Goal: Task Accomplishment & Management: Manage account settings

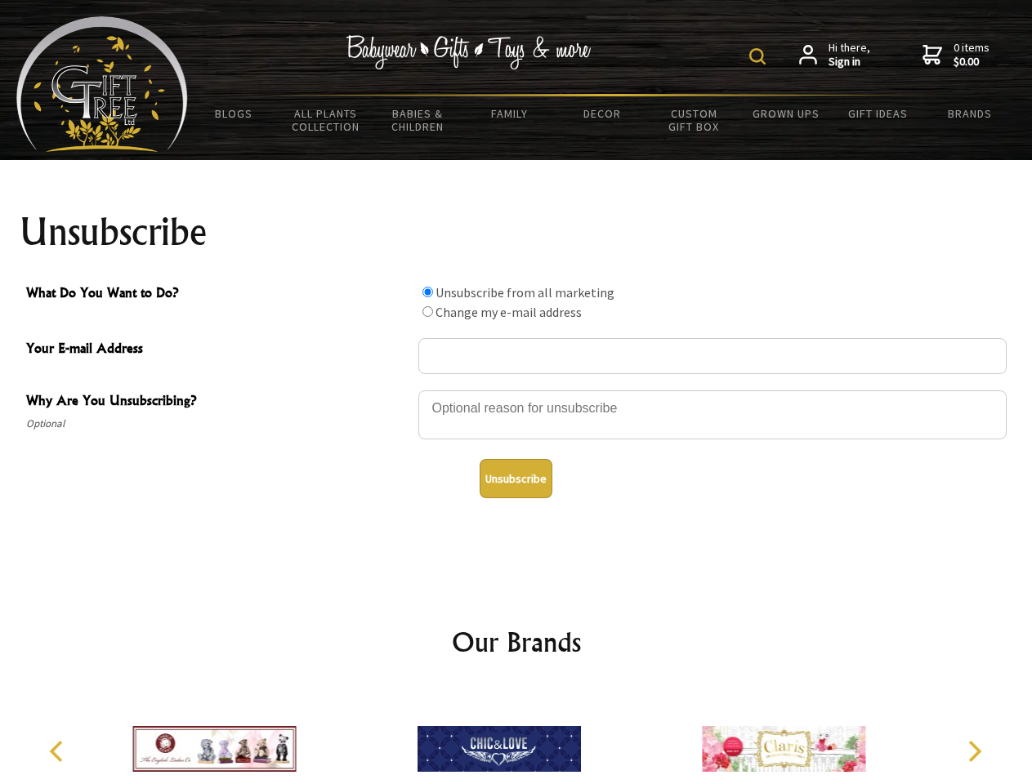
click at [760, 56] on img at bounding box center [757, 56] width 16 height 16
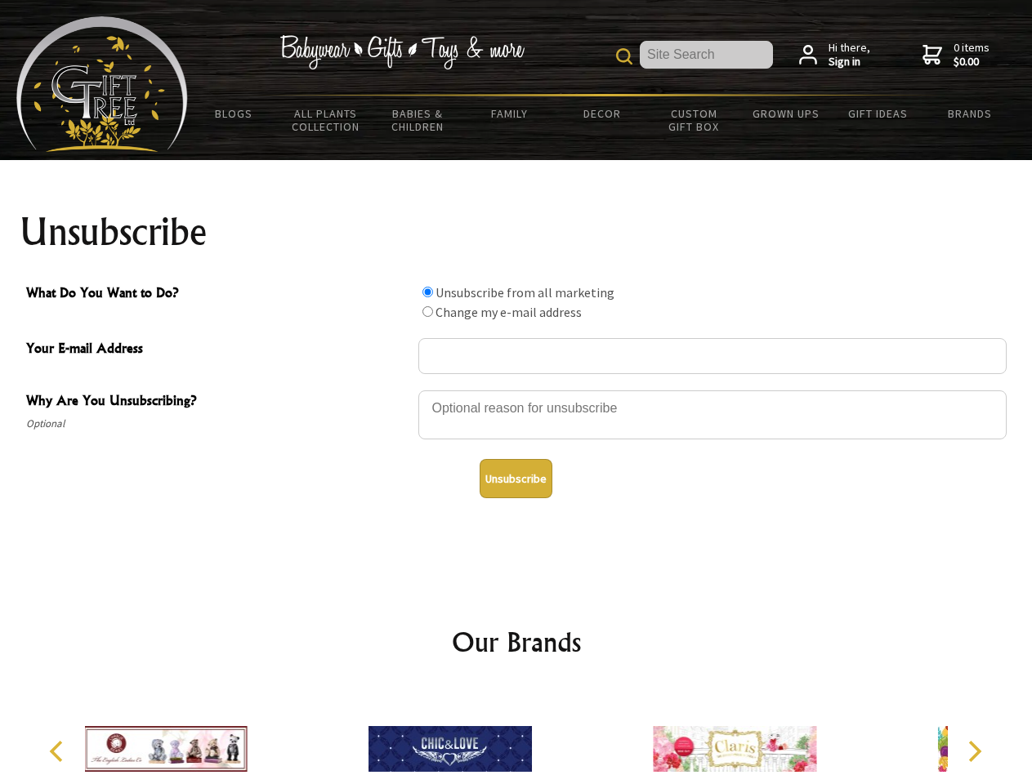
click at [516, 390] on div at bounding box center [712, 417] width 588 height 57
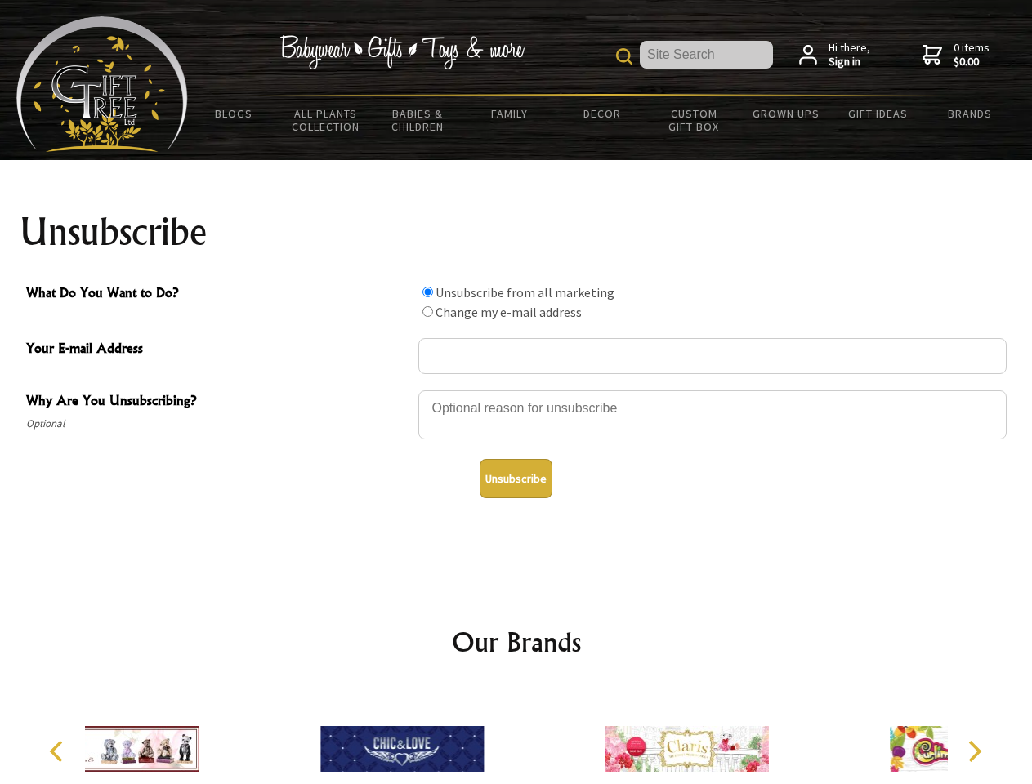
click at [427, 292] on input "What Do You Want to Do?" at bounding box center [427, 292] width 11 height 11
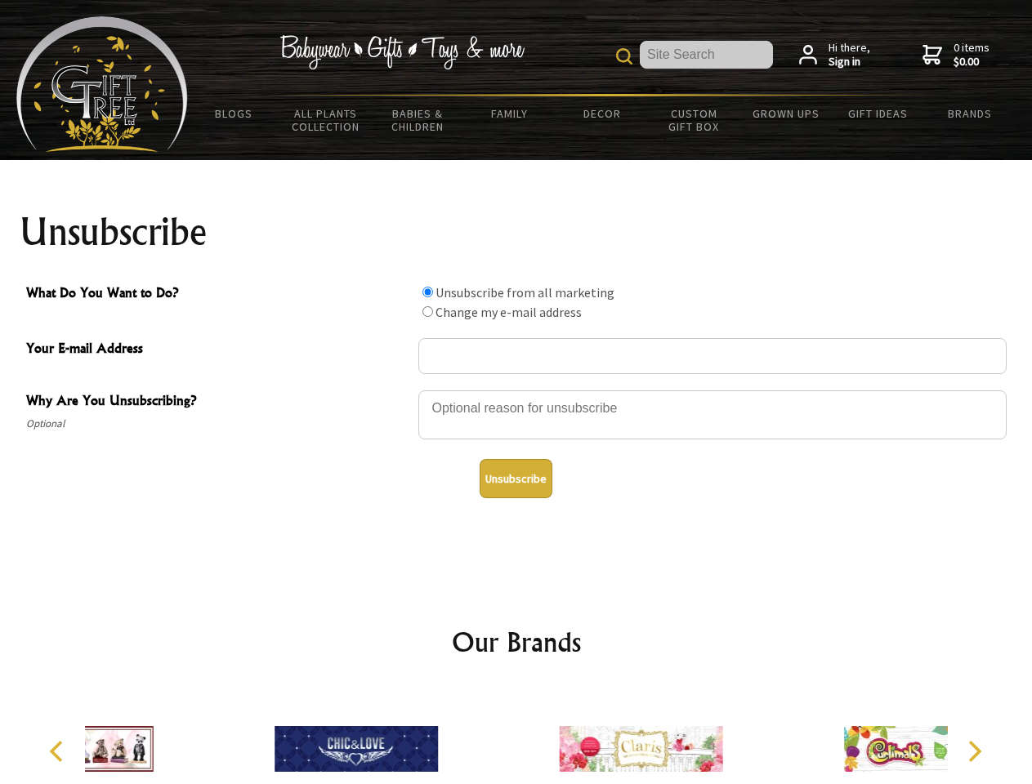
click at [427, 311] on input "What Do You Want to Do?" at bounding box center [427, 311] width 11 height 11
radio input "true"
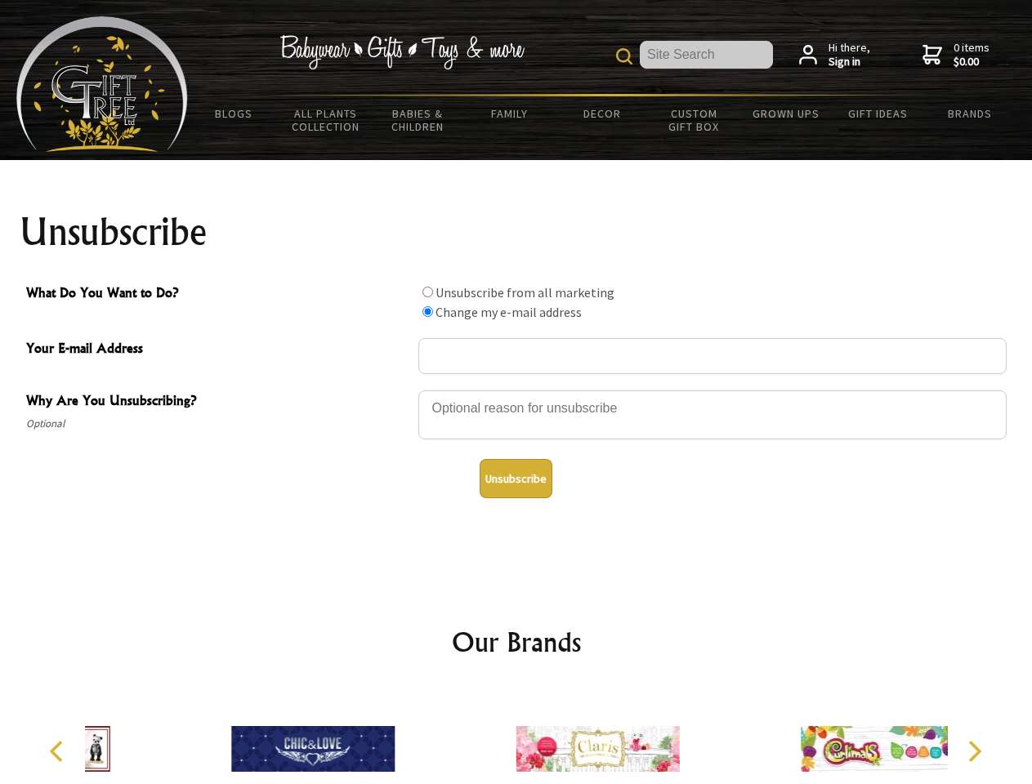
click at [516, 479] on button "Unsubscribe" at bounding box center [516, 478] width 73 height 39
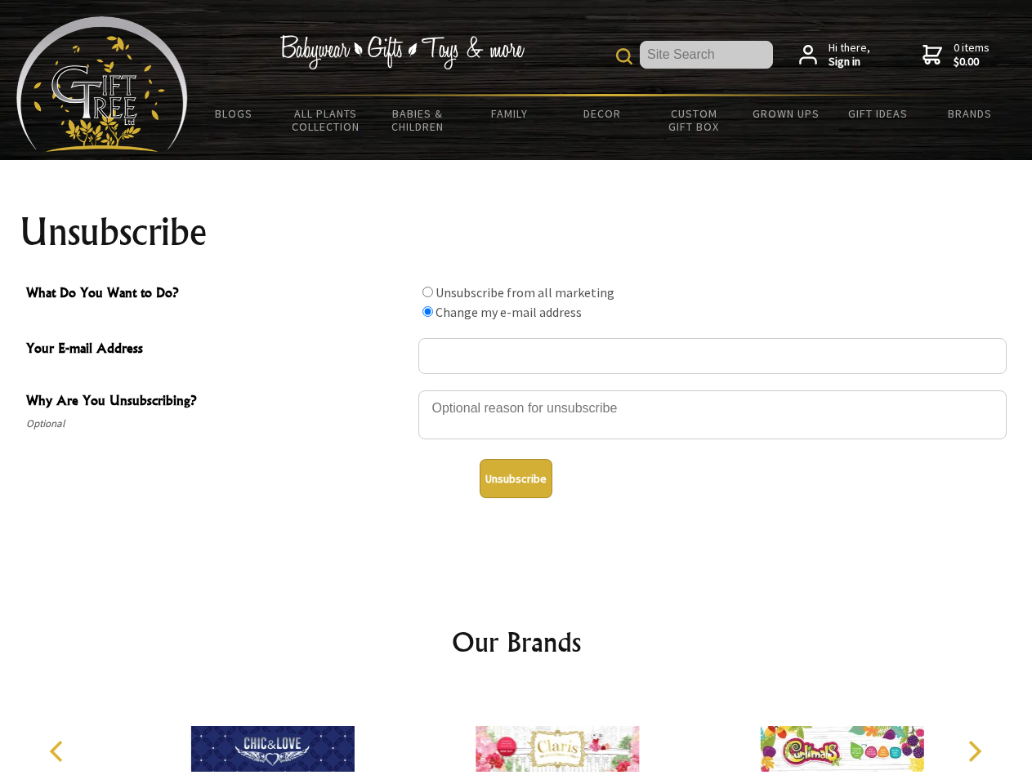
click at [59, 752] on icon "Previous" at bounding box center [57, 751] width 21 height 21
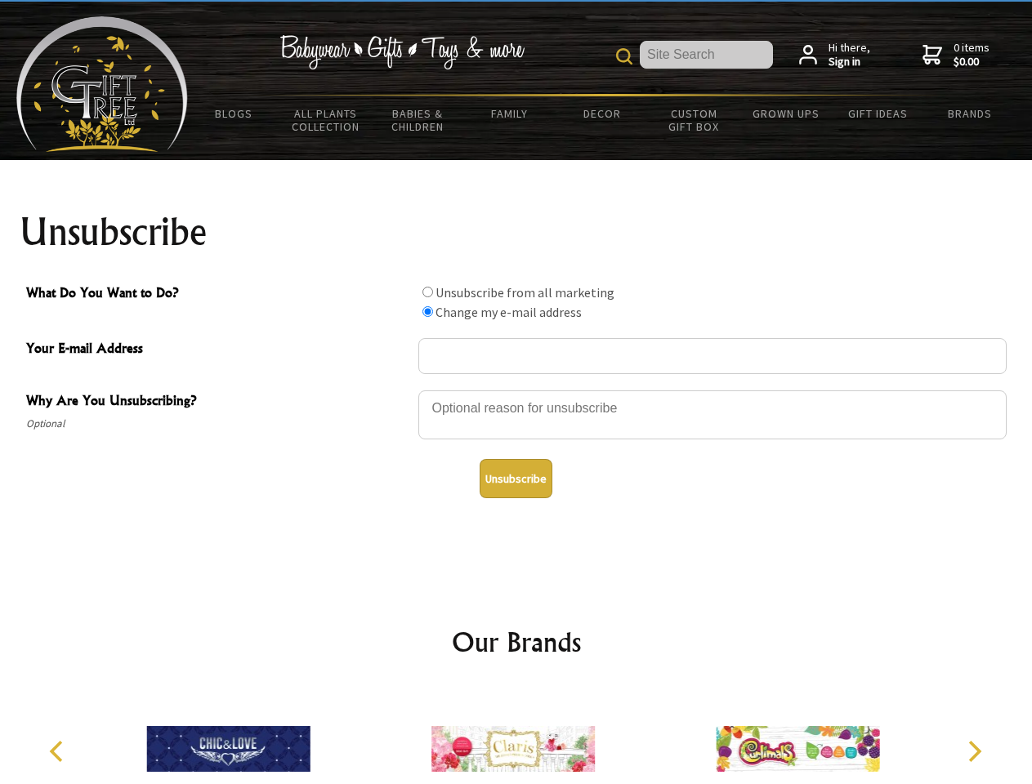
click at [974, 752] on icon "Next" at bounding box center [972, 751] width 21 height 21
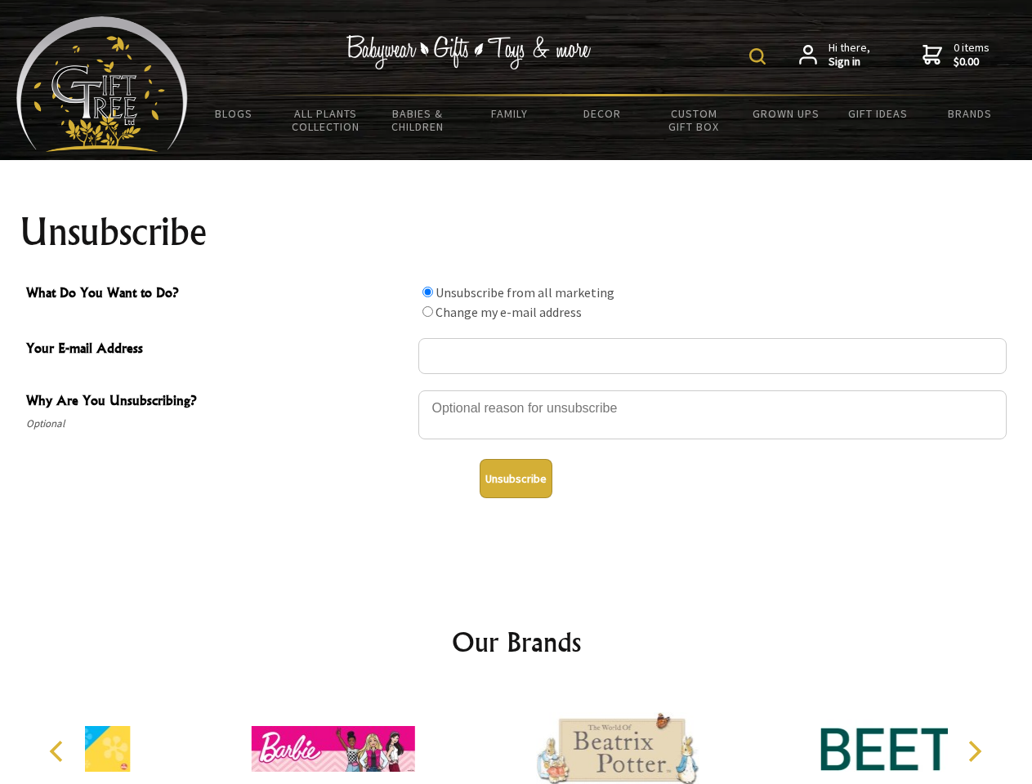
click at [760, 56] on img at bounding box center [757, 56] width 16 height 16
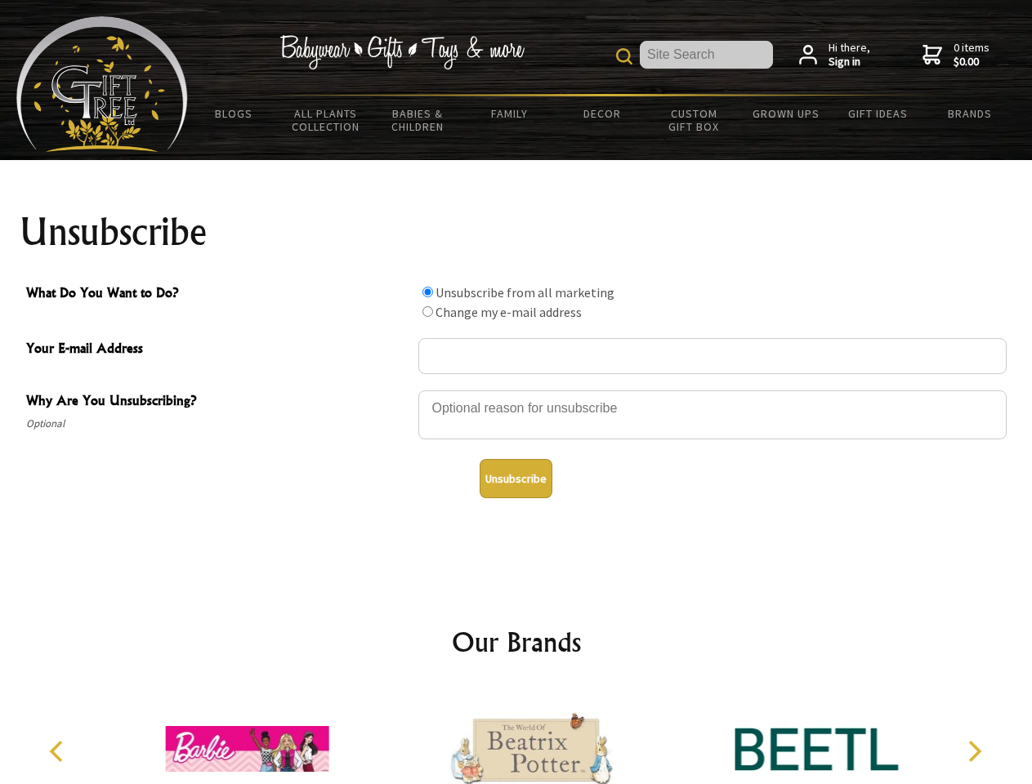
click at [516, 390] on div at bounding box center [712, 417] width 588 height 57
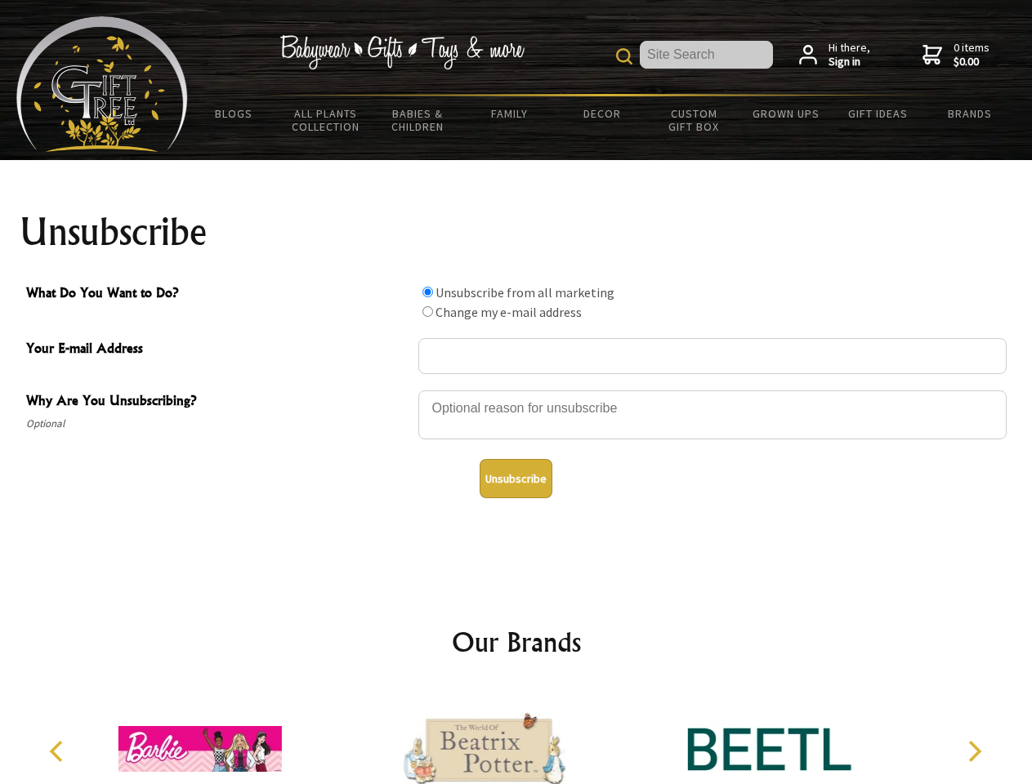
click at [427, 292] on input "What Do You Want to Do?" at bounding box center [427, 292] width 11 height 11
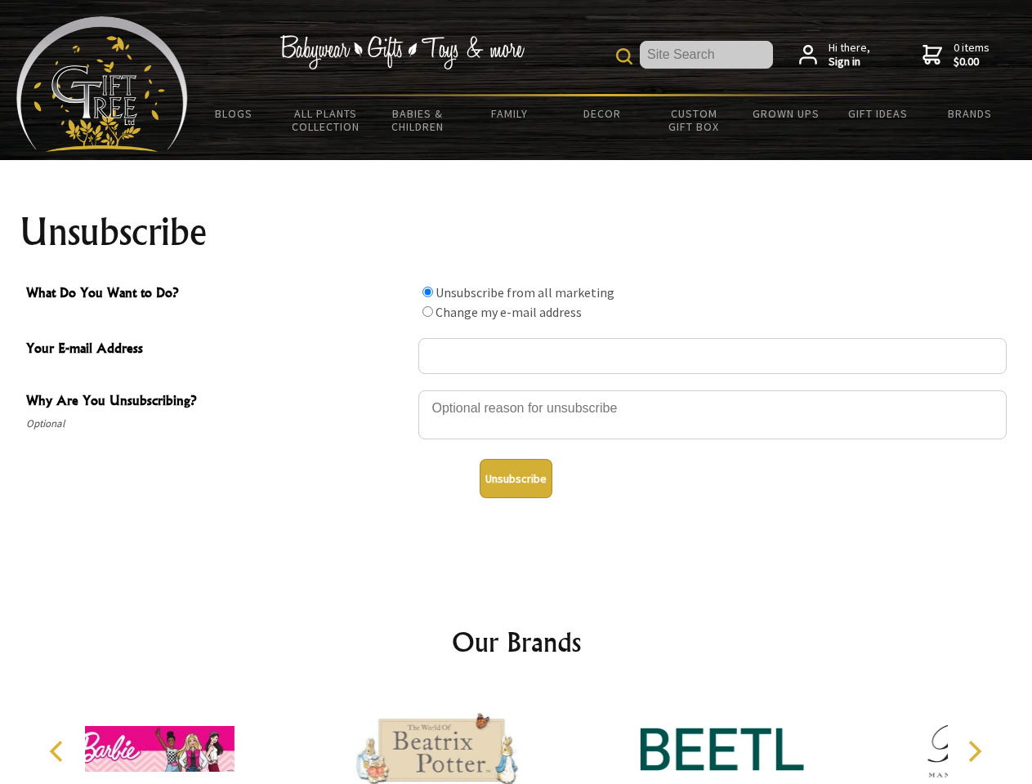
click at [427, 311] on input "What Do You Want to Do?" at bounding box center [427, 311] width 11 height 11
radio input "true"
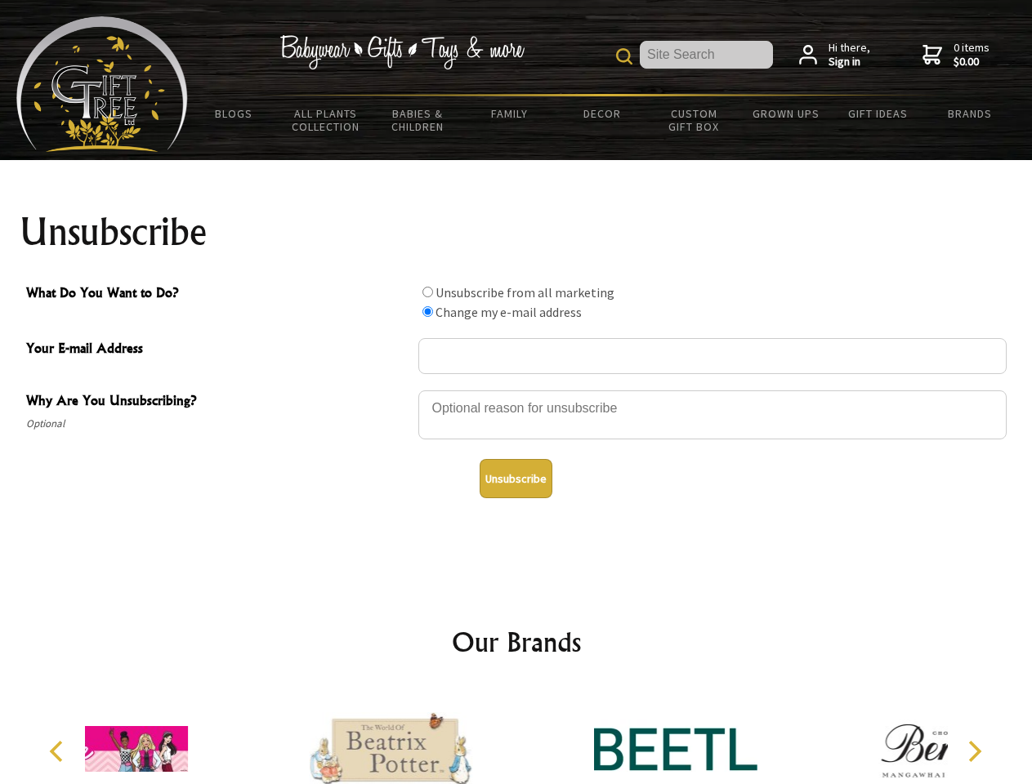
click at [516, 479] on button "Unsubscribe" at bounding box center [516, 478] width 73 height 39
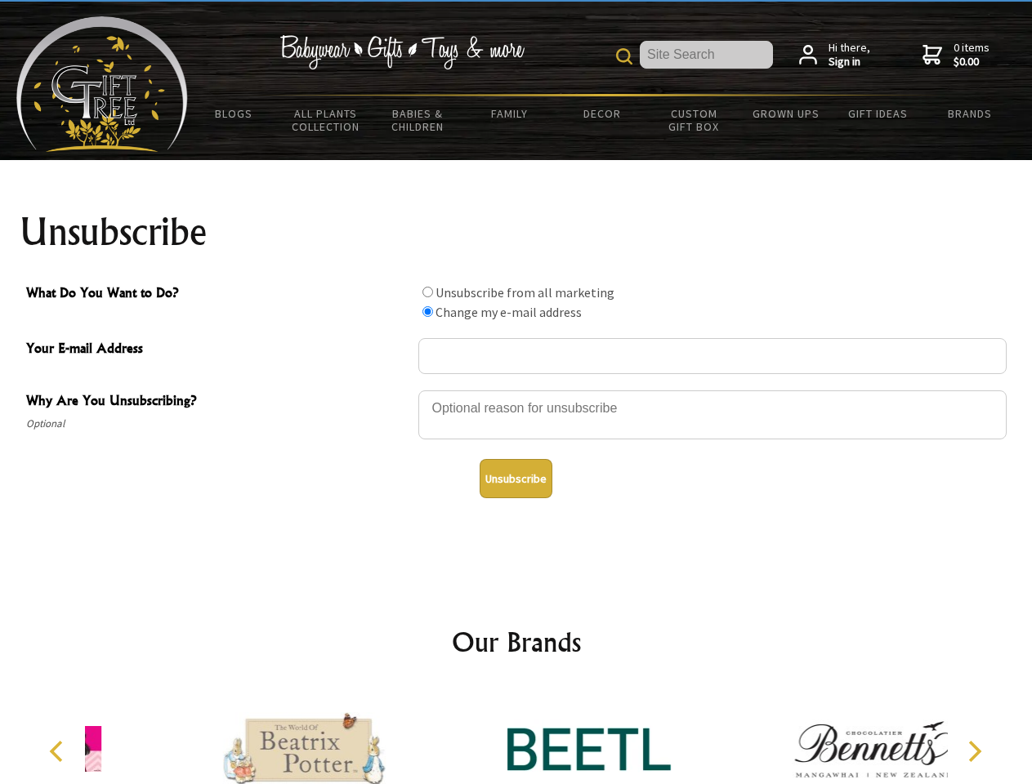
click at [516, 736] on img at bounding box center [588, 749] width 163 height 123
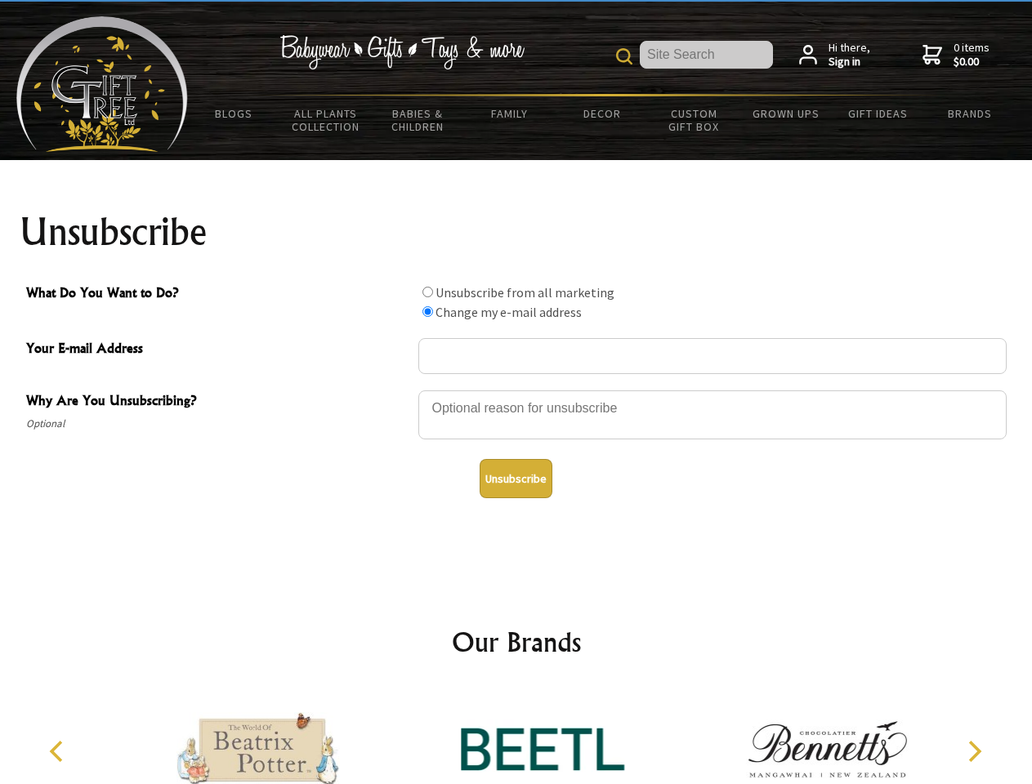
click at [59, 752] on icon "Previous" at bounding box center [57, 751] width 21 height 21
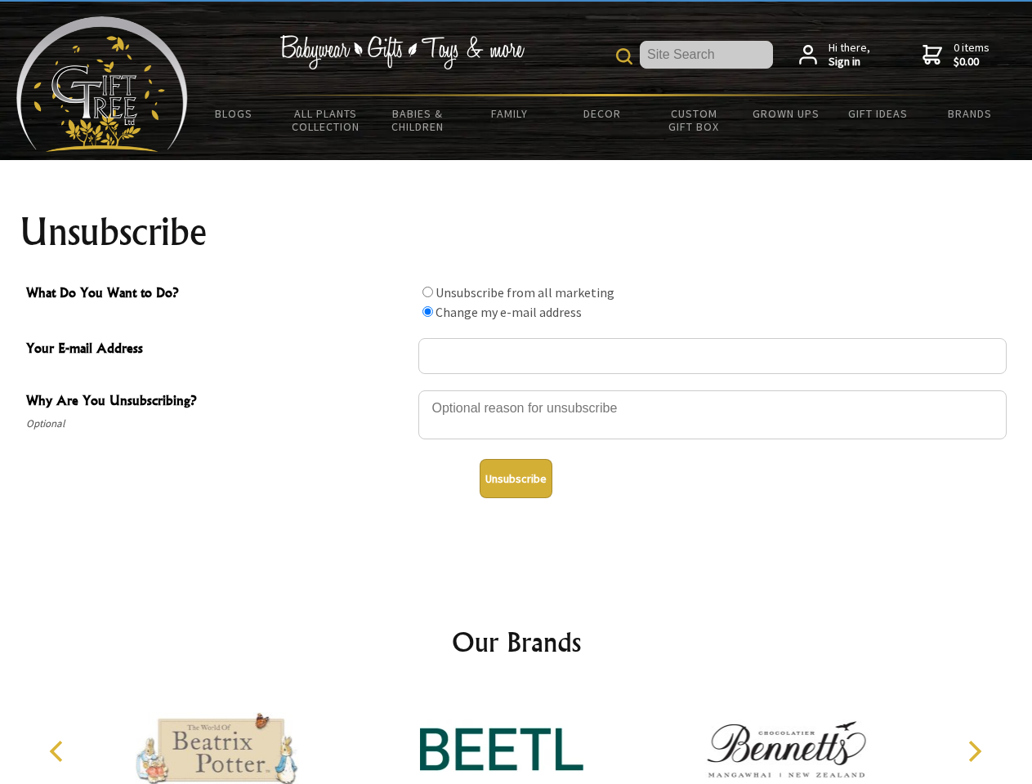
click at [974, 752] on icon "Next" at bounding box center [972, 751] width 21 height 21
